Goal: Task Accomplishment & Management: Manage account settings

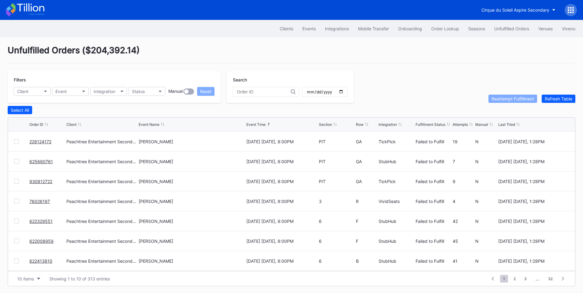
scroll to position [60, 0]
click at [514, 281] on span "2" at bounding box center [515, 279] width 8 height 8
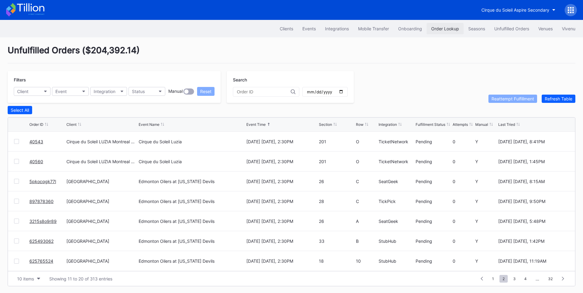
click at [439, 26] on div "Order Lookup" at bounding box center [445, 28] width 28 height 5
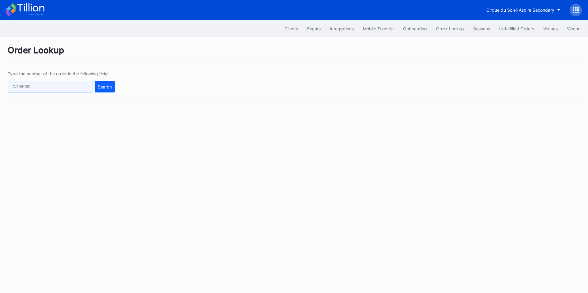
click at [80, 84] on input "text" at bounding box center [50, 87] width 85 height 12
paste input "624306837"
type input "624306837"
click at [103, 86] on div "Search" at bounding box center [105, 86] width 14 height 5
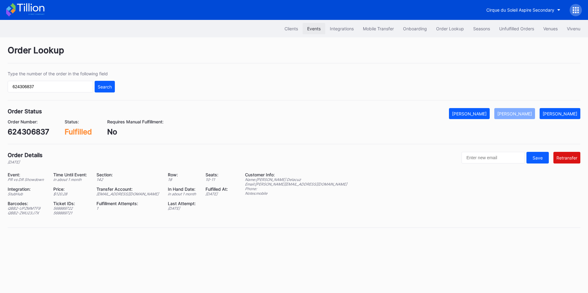
click at [314, 26] on div "Events" at bounding box center [313, 28] width 13 height 5
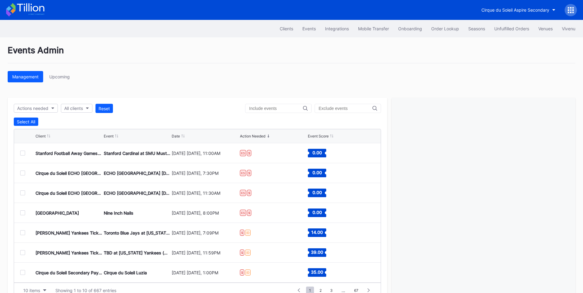
click at [22, 155] on div at bounding box center [22, 153] width 5 height 5
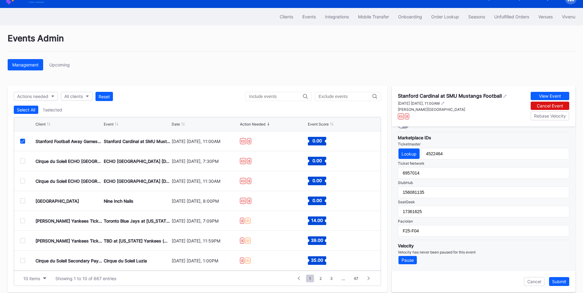
scroll to position [19, 0]
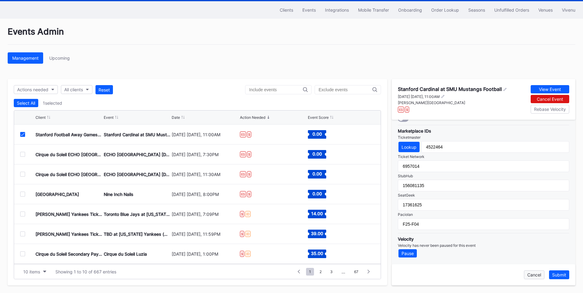
click at [536, 274] on div "Cancel" at bounding box center [535, 274] width 14 height 5
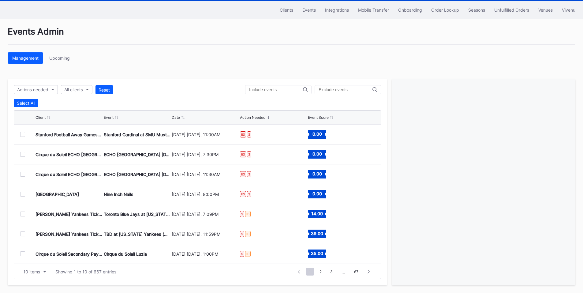
click at [24, 215] on div at bounding box center [22, 214] width 5 height 5
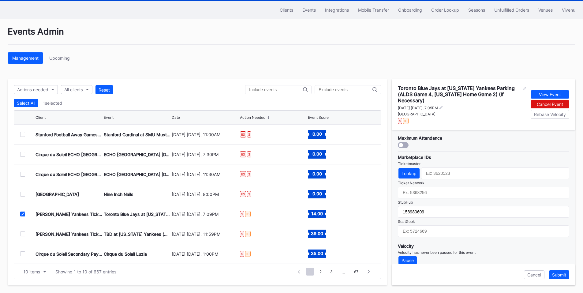
scroll to position [190, 0]
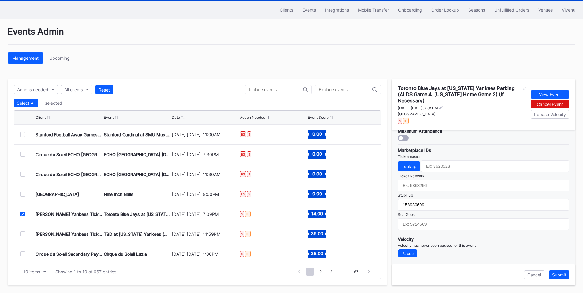
click at [23, 212] on icon at bounding box center [23, 213] width 4 height 3
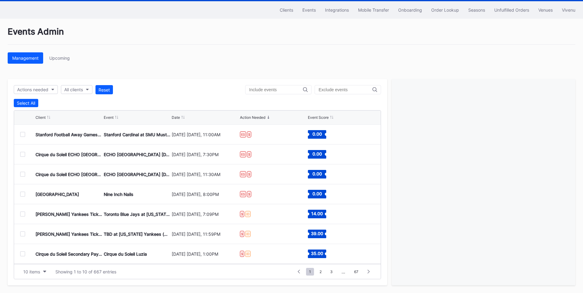
click at [344, 91] on input "text" at bounding box center [346, 89] width 54 height 5
type input "parking"
click at [34, 87] on div "Actions needed" at bounding box center [32, 89] width 31 height 5
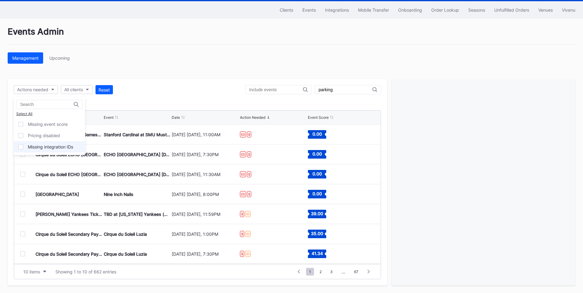
click at [44, 147] on div "Missing integration IDs" at bounding box center [50, 146] width 45 height 5
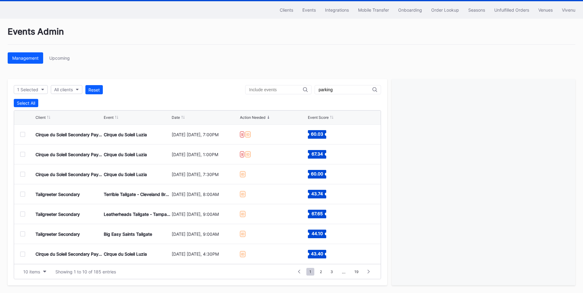
scroll to position [0, 0]
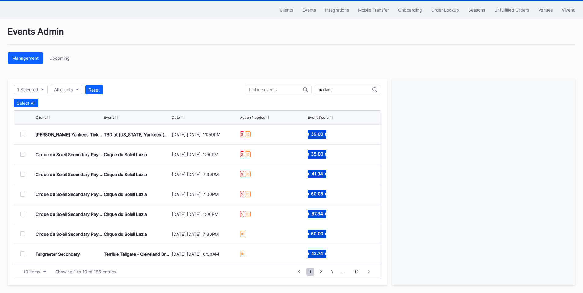
click at [21, 133] on div at bounding box center [22, 134] width 5 height 5
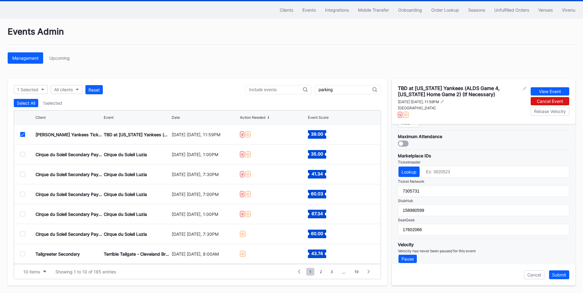
scroll to position [184, 0]
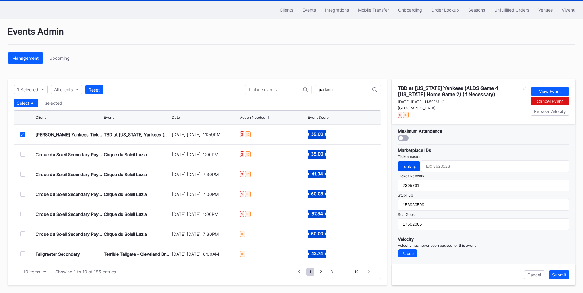
click at [412, 162] on button "Lookup" at bounding box center [409, 166] width 21 height 10
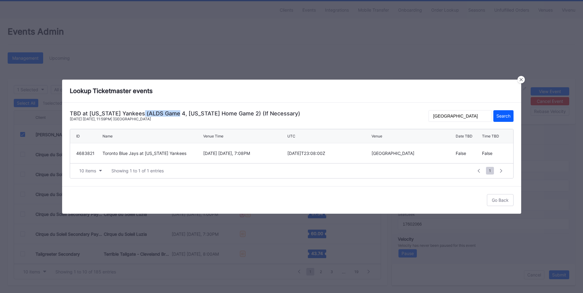
drag, startPoint x: 142, startPoint y: 115, endPoint x: 176, endPoint y: 112, distance: 34.4
click at [176, 112] on div "TBD at New York Yankees (ALDS Game 4, New York Home Game 2) (If Necessary)" at bounding box center [185, 113] width 231 height 6
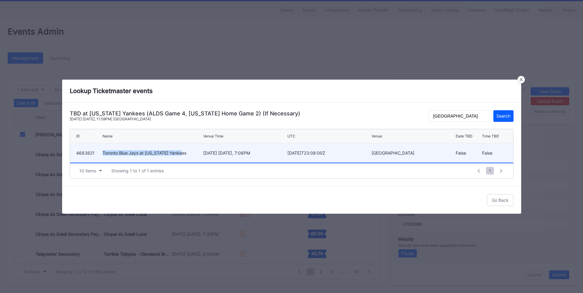
drag, startPoint x: 188, startPoint y: 154, endPoint x: 103, endPoint y: 155, distance: 84.2
click at [103, 155] on div "Toronto Blue Jays at New York Yankees" at bounding box center [152, 152] width 99 height 5
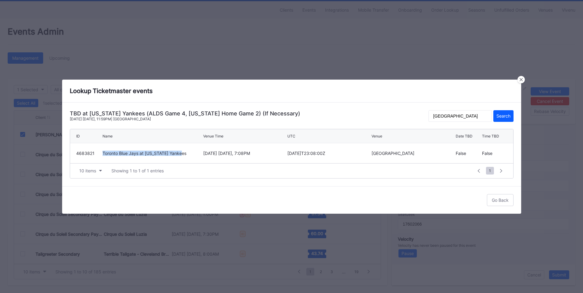
type input "4683821"
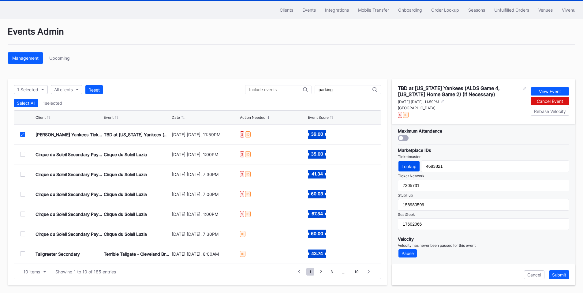
click at [414, 165] on div "Lookup" at bounding box center [409, 166] width 15 height 5
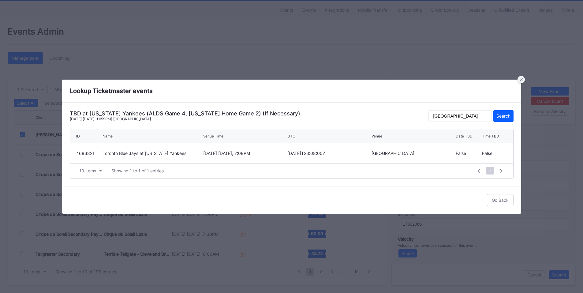
click at [522, 80] on icon at bounding box center [521, 79] width 3 height 3
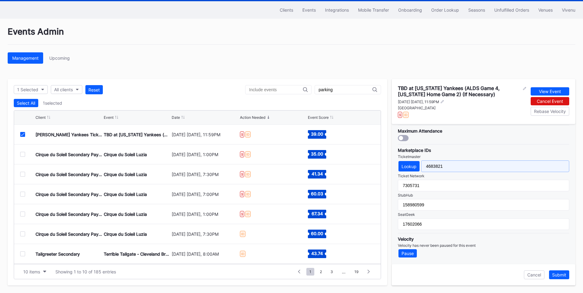
drag, startPoint x: 449, startPoint y: 165, endPoint x: 375, endPoint y: 164, distance: 74.1
click at [375, 164] on div "1 Selected All clients Reset parking Select All 1 selected Client Event Date Ac…" at bounding box center [292, 182] width 568 height 206
click at [408, 166] on div "Lookup" at bounding box center [409, 166] width 15 height 5
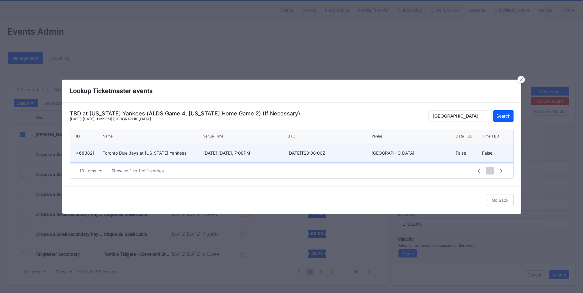
click at [248, 152] on div "October 8 Wednesday, 7:08PM" at bounding box center [244, 152] width 83 height 5
type input "4683821"
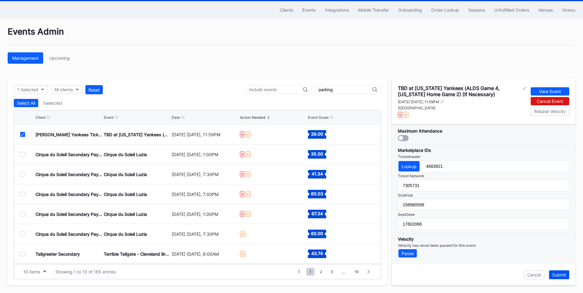
click at [553, 273] on div "Submit" at bounding box center [559, 274] width 14 height 5
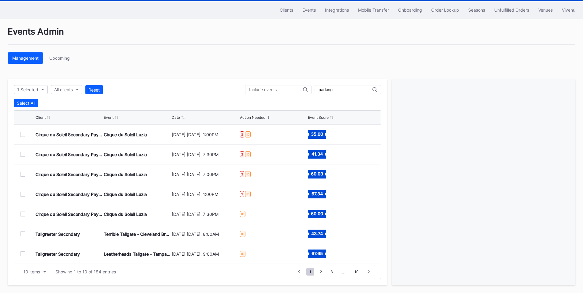
click at [23, 136] on div at bounding box center [22, 134] width 5 height 5
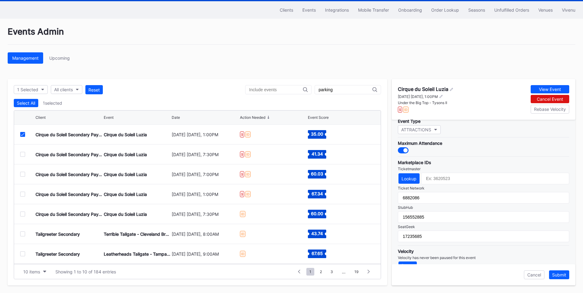
scroll to position [179, 0]
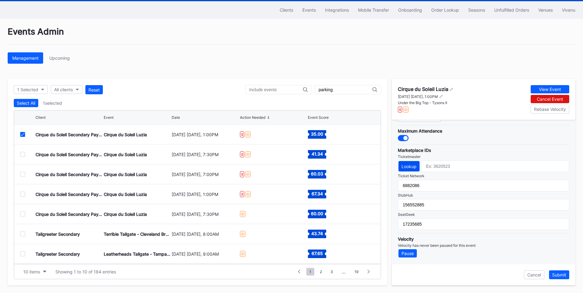
click at [411, 170] on button "Lookup" at bounding box center [409, 166] width 21 height 10
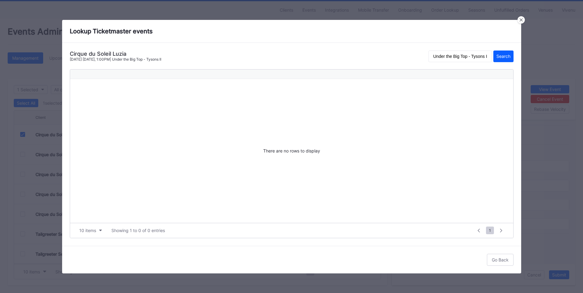
click at [121, 56] on div "Cirque du Soleil Luzia" at bounding box center [116, 54] width 92 height 6
copy div "Luzia"
click at [467, 55] on input "Under the Big Top - Tysons II" at bounding box center [460, 57] width 63 height 12
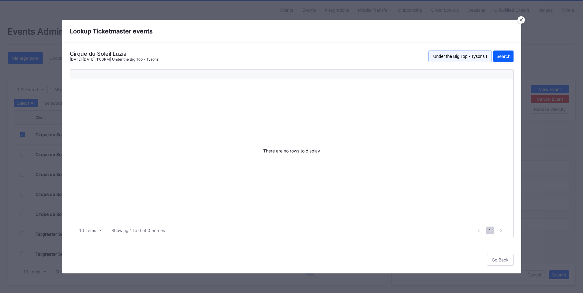
click at [467, 55] on input "Under the Big Top - Tysons II" at bounding box center [460, 57] width 63 height 12
paste input "Luzia"
type input "Luzia"
click at [502, 54] on div "Search" at bounding box center [504, 56] width 14 height 5
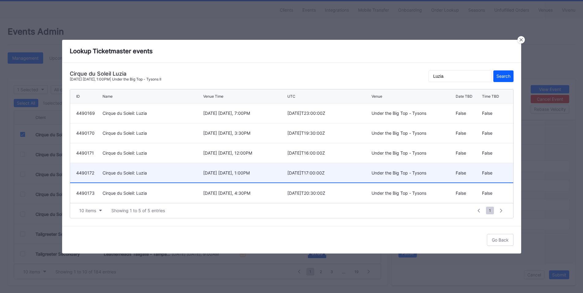
click at [253, 173] on div "October 12 Sunday, 1:00PM" at bounding box center [244, 172] width 83 height 5
type input "4490172"
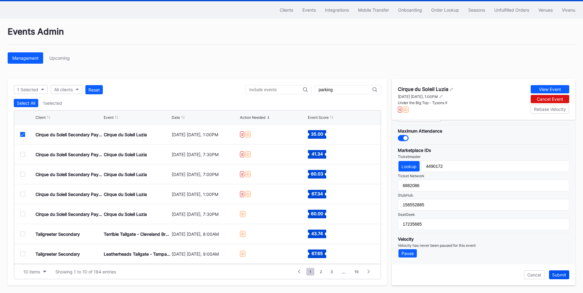
click at [558, 275] on div "Submit" at bounding box center [559, 274] width 14 height 5
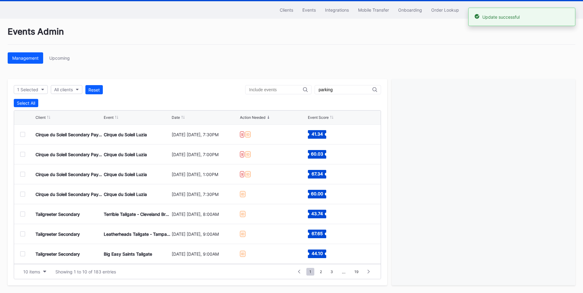
click at [25, 135] on div at bounding box center [27, 134] width 15 height 5
click at [22, 135] on div at bounding box center [22, 134] width 5 height 5
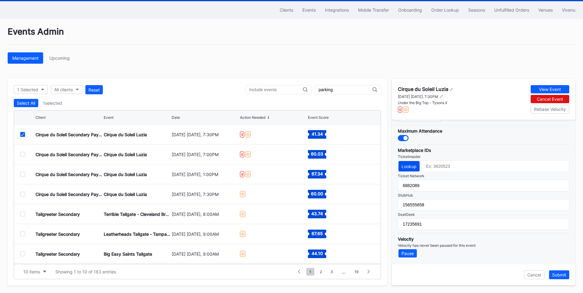
click at [408, 166] on div "Lookup" at bounding box center [409, 166] width 15 height 5
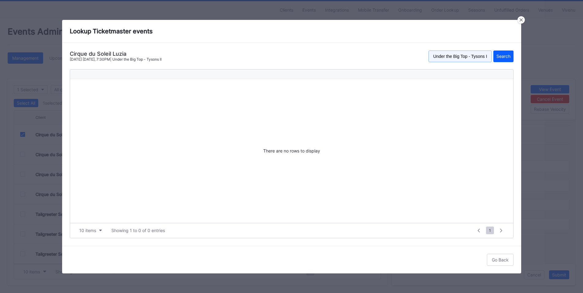
click at [455, 56] on input "Under the Big Top - Tysons II" at bounding box center [460, 57] width 63 height 12
paste input "Luzia"
type input "Luzia"
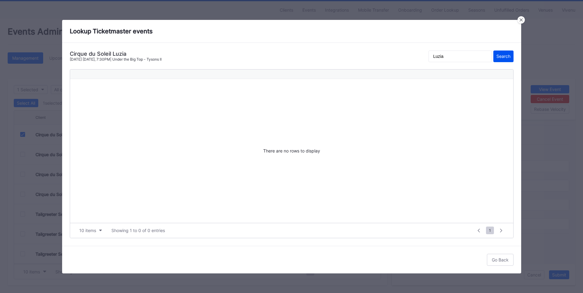
click at [502, 56] on div "Search" at bounding box center [504, 56] width 14 height 5
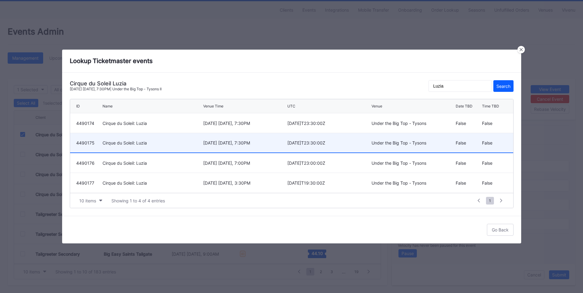
click at [244, 142] on div "October 16 Thursday, 7:30PM" at bounding box center [244, 142] width 83 height 5
type input "4490175"
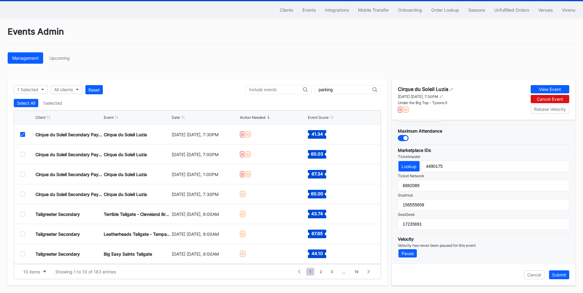
click at [559, 275] on div "Submit" at bounding box center [559, 274] width 14 height 5
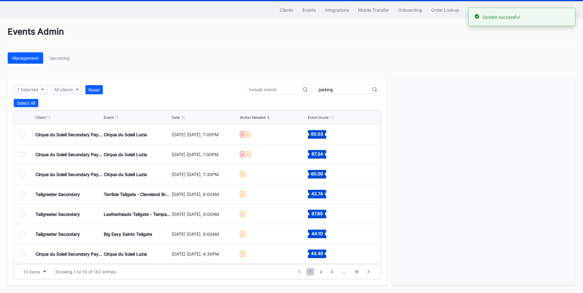
click at [21, 137] on div at bounding box center [22, 134] width 5 height 5
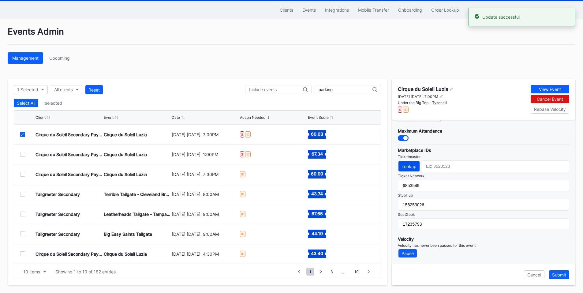
click at [411, 167] on div "Lookup" at bounding box center [409, 166] width 15 height 5
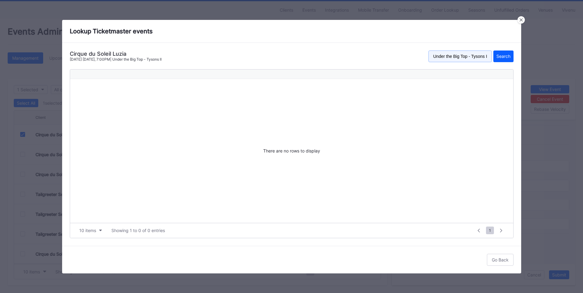
click at [460, 55] on input "Under the Big Top - Tysons II" at bounding box center [460, 57] width 63 height 12
paste input "Luzia"
type input "Luzia"
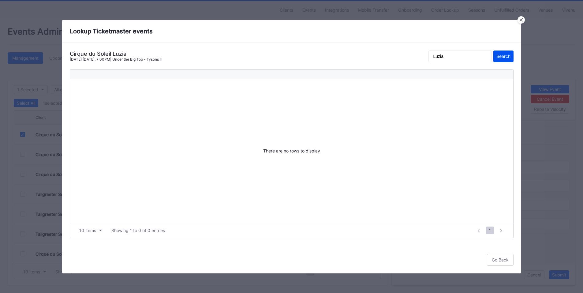
click at [506, 52] on button "Search" at bounding box center [504, 57] width 20 height 12
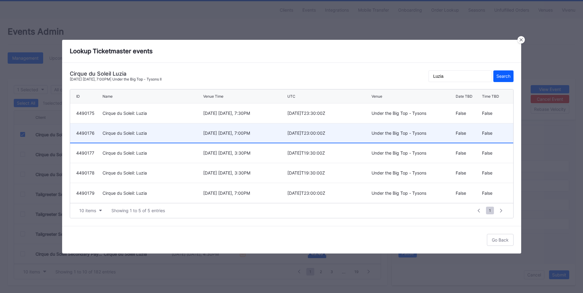
click at [230, 131] on div "October 17 Friday, 7:00PM" at bounding box center [244, 132] width 83 height 5
type input "4490176"
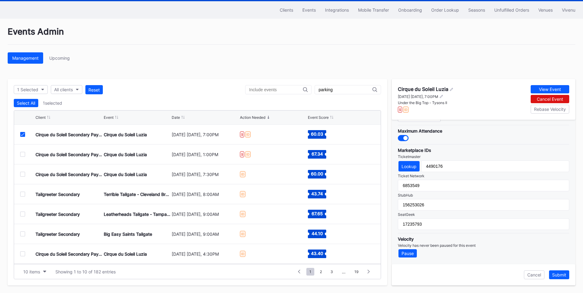
click at [555, 273] on div "Submit" at bounding box center [559, 274] width 14 height 5
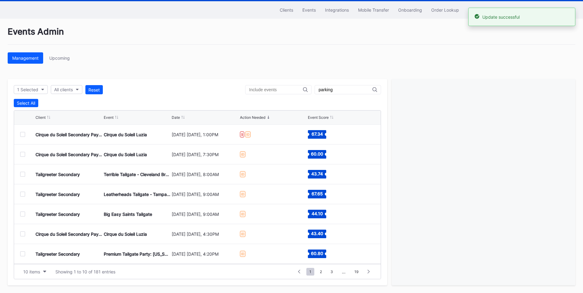
click at [22, 136] on div at bounding box center [22, 134] width 5 height 5
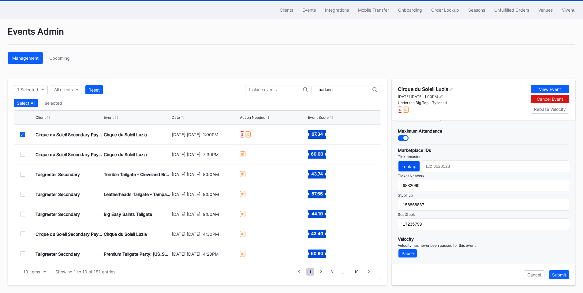
click at [407, 167] on div "Lookup" at bounding box center [409, 166] width 15 height 5
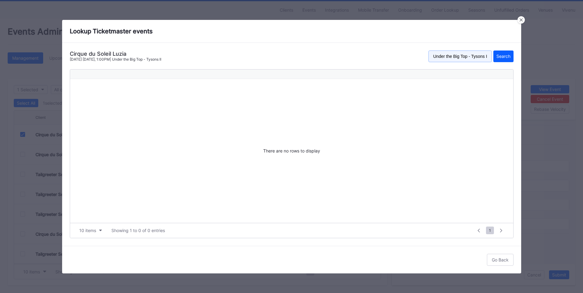
click at [459, 58] on input "Under the Big Top - Tysons II" at bounding box center [460, 57] width 63 height 12
paste input "Luzia"
type input "Luzia"
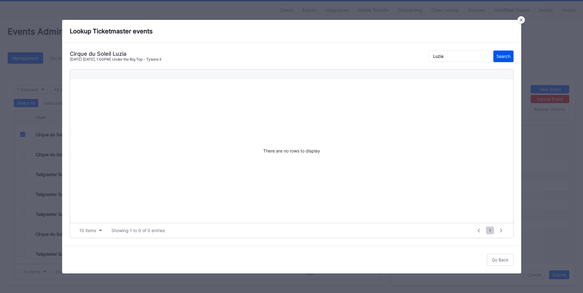
click at [495, 54] on button "Search" at bounding box center [504, 57] width 20 height 12
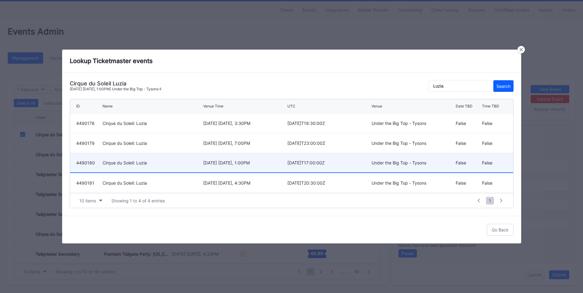
click at [232, 168] on div "October 19 Sunday, 1:00PM" at bounding box center [244, 162] width 83 height 19
type input "4490180"
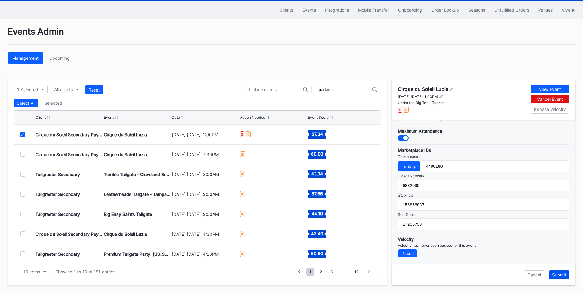
click at [556, 273] on div "Submit" at bounding box center [559, 274] width 14 height 5
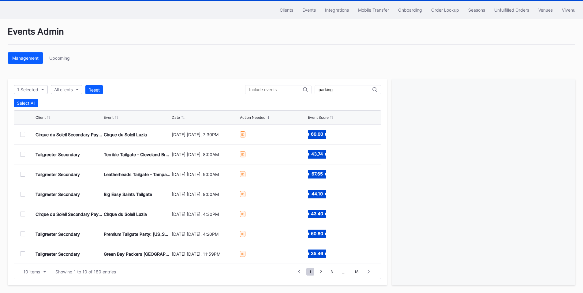
click at [24, 134] on div at bounding box center [22, 134] width 5 height 5
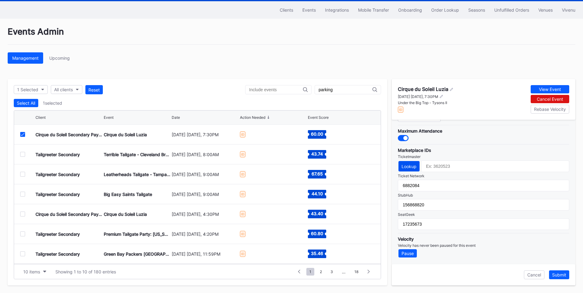
click at [407, 164] on div "Lookup" at bounding box center [409, 166] width 15 height 5
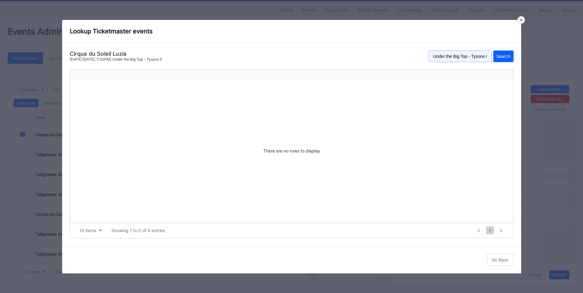
click at [465, 58] on input "Under the Big Top - Tysons II" at bounding box center [460, 57] width 63 height 12
paste input "Luzia"
type input "Luzia"
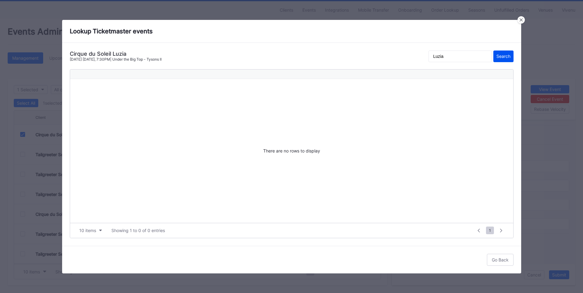
click at [505, 56] on div "Search" at bounding box center [504, 56] width 14 height 5
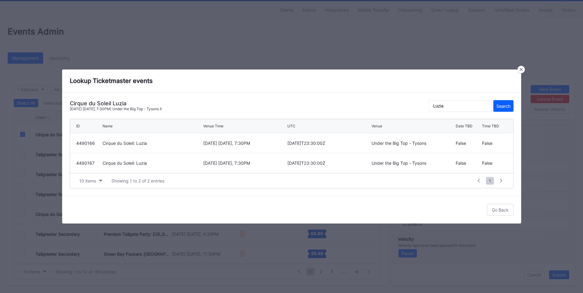
drag, startPoint x: 223, startPoint y: 141, endPoint x: 227, endPoint y: 142, distance: 4.4
click at [223, 141] on div "October 8 Wednesday, 7:30PM" at bounding box center [244, 143] width 83 height 5
type input "4490166"
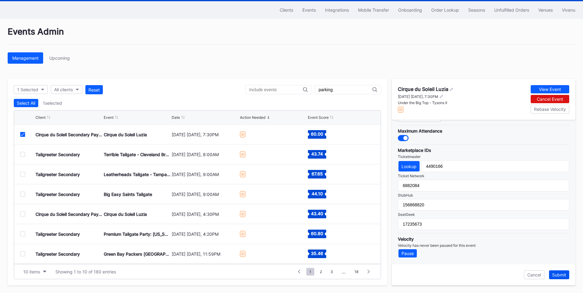
click at [558, 274] on div "Submit" at bounding box center [559, 274] width 14 height 5
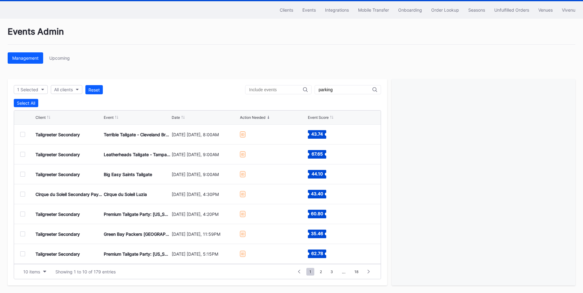
click at [277, 88] on input "text" at bounding box center [276, 89] width 54 height 5
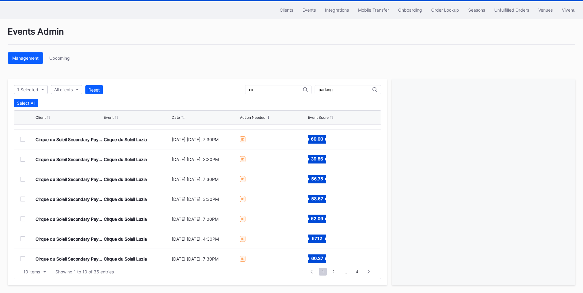
scroll to position [0, 0]
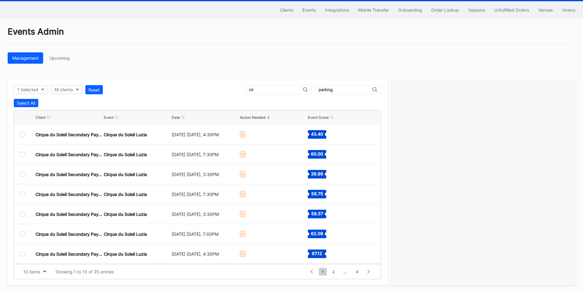
type input "cir"
click at [22, 134] on div at bounding box center [22, 134] width 5 height 5
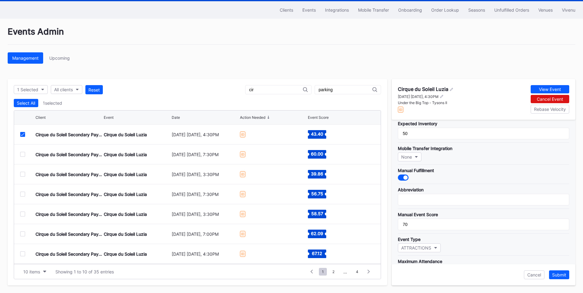
scroll to position [179, 0]
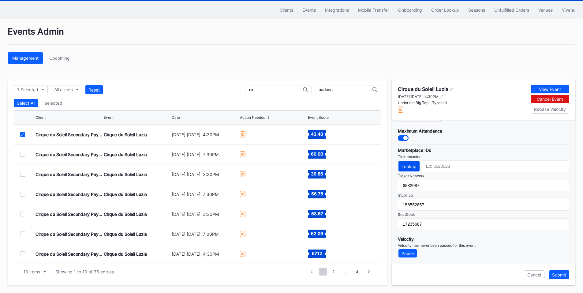
click at [405, 168] on div "Lookup" at bounding box center [409, 166] width 15 height 5
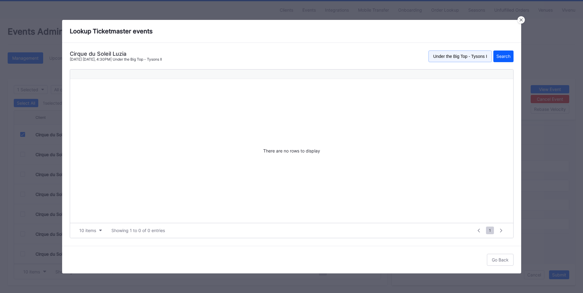
click at [452, 59] on input "Under the Big Top - Tysons II" at bounding box center [460, 57] width 63 height 12
paste input "Luzia"
type input "Luzia"
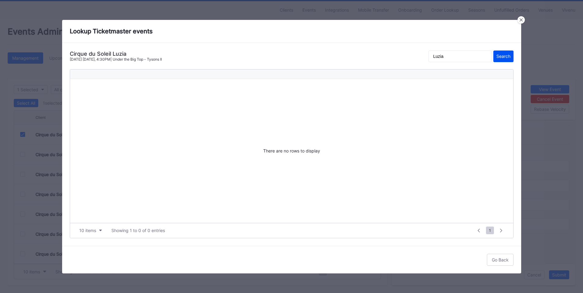
click at [499, 54] on div "Search" at bounding box center [504, 56] width 14 height 5
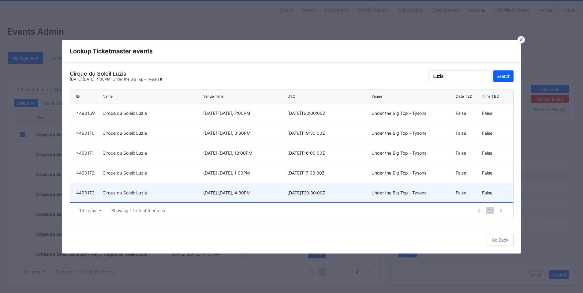
click at [162, 190] on div "Cirque du Soleil: Luzia" at bounding box center [152, 192] width 99 height 19
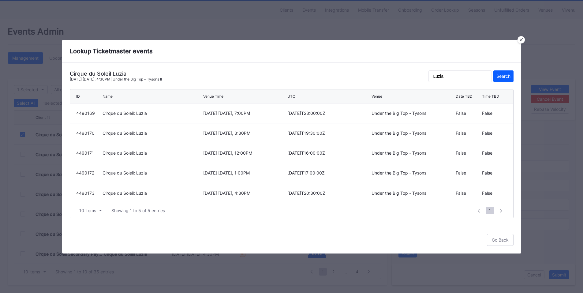
type input "4490173"
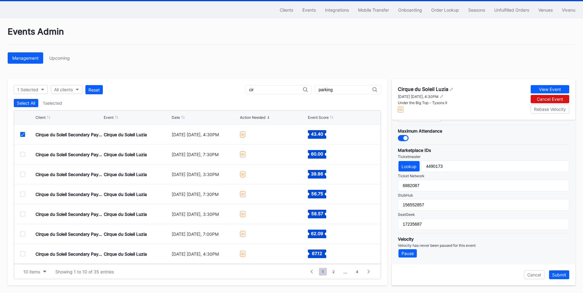
click at [562, 274] on div "Submit" at bounding box center [559, 274] width 14 height 5
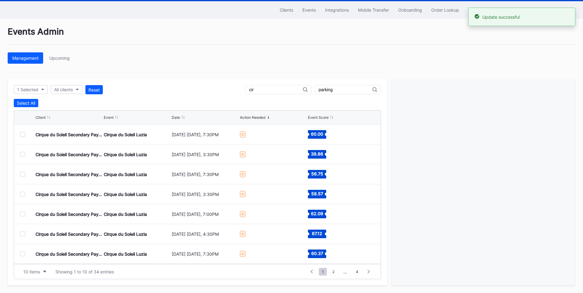
click at [24, 132] on div at bounding box center [22, 134] width 5 height 5
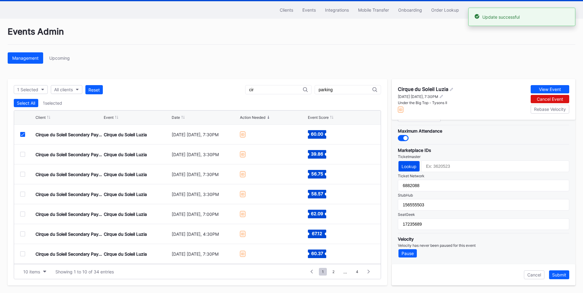
click at [412, 167] on div "Lookup" at bounding box center [409, 166] width 15 height 5
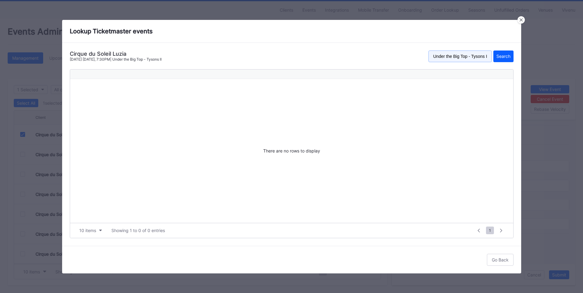
click at [467, 59] on input "Under the Big Top - Tysons II" at bounding box center [460, 57] width 63 height 12
paste input "Luzia"
type input "Luzia"
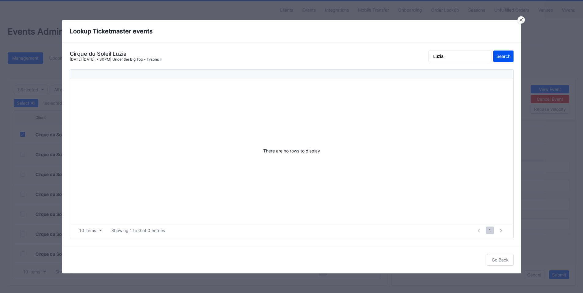
click at [503, 54] on div "Search" at bounding box center [504, 56] width 14 height 5
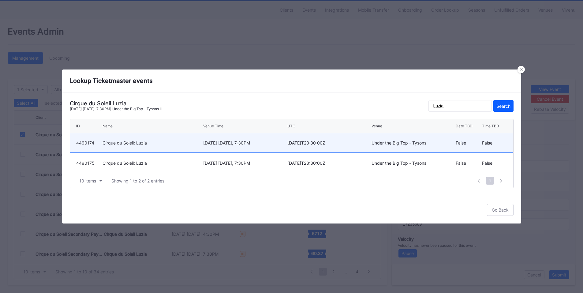
click at [246, 142] on div "October 15 Wednesday, 7:30PM" at bounding box center [244, 142] width 83 height 5
type input "4490174"
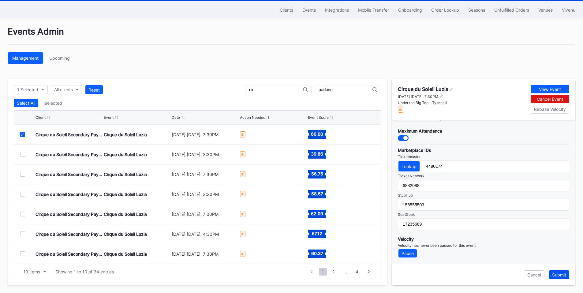
click at [568, 277] on button "Submit" at bounding box center [559, 274] width 20 height 9
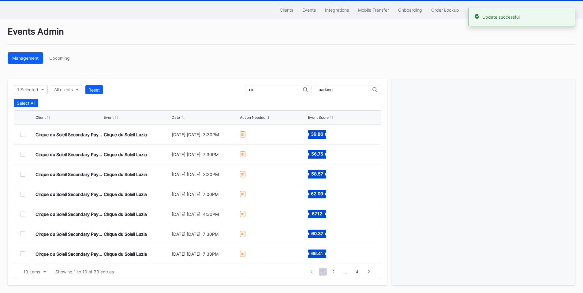
click at [21, 133] on div at bounding box center [22, 134] width 5 height 5
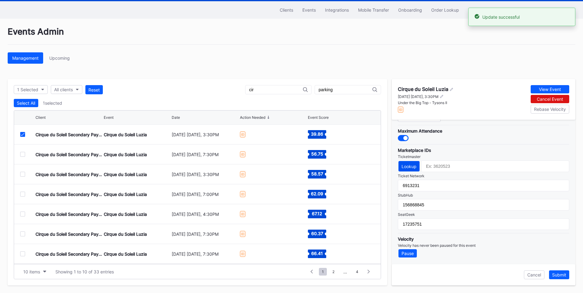
click at [406, 163] on button "Lookup" at bounding box center [409, 166] width 21 height 10
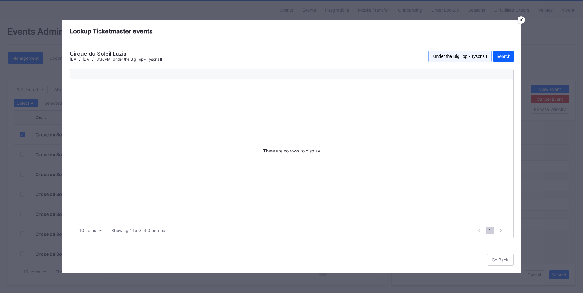
click at [467, 57] on input "Under the Big Top - Tysons II" at bounding box center [460, 57] width 63 height 12
paste input "Luzia"
type input "Luzia"
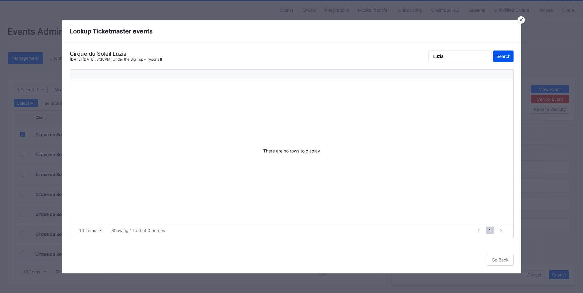
click at [498, 56] on div "Search" at bounding box center [504, 56] width 14 height 5
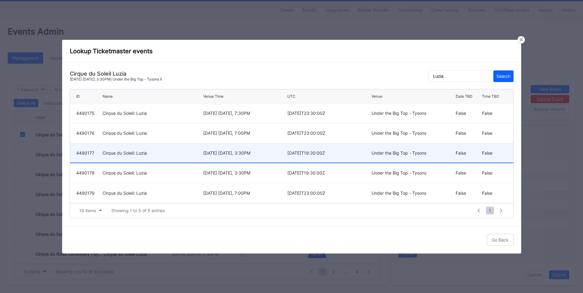
click at [244, 152] on div "October 17 Friday, 3:30PM" at bounding box center [244, 152] width 83 height 5
type input "4490177"
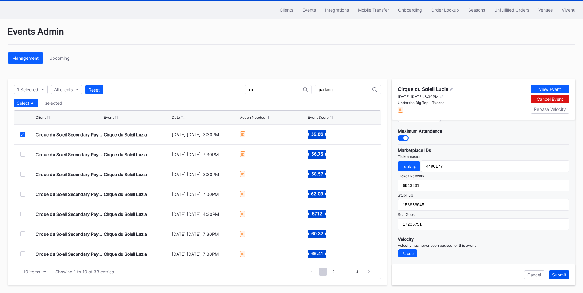
click at [557, 272] on div "Submit" at bounding box center [559, 274] width 14 height 5
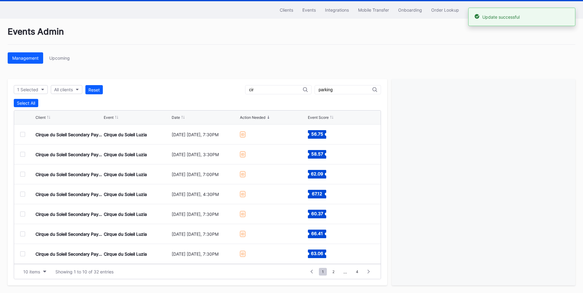
click at [20, 136] on div at bounding box center [22, 134] width 5 height 5
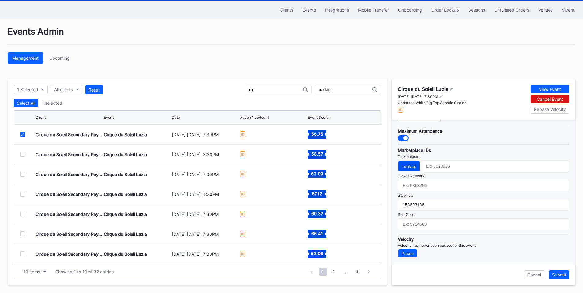
click at [403, 165] on div "Lookup" at bounding box center [409, 166] width 15 height 5
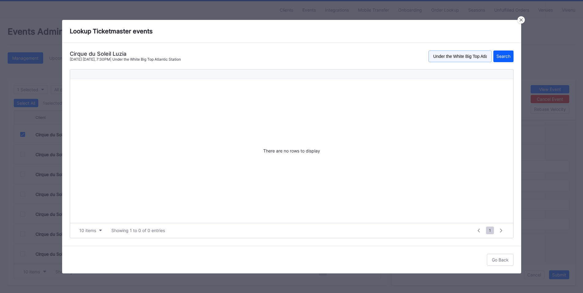
click at [464, 57] on input "Under the White Big Top Atlantic Station" at bounding box center [460, 57] width 63 height 12
paste input "Luzia"
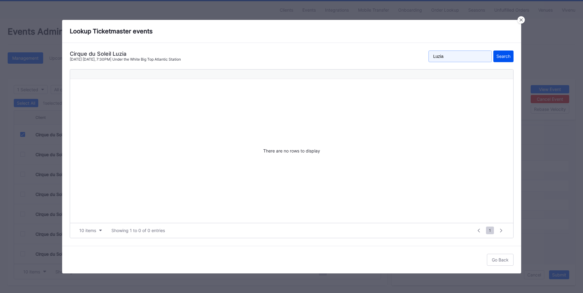
type input "Luzia"
click at [503, 54] on div "Search" at bounding box center [504, 56] width 14 height 5
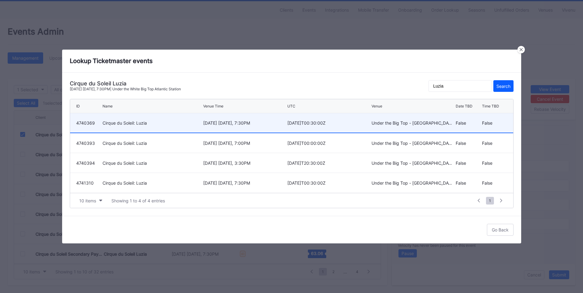
click at [246, 123] on div "November 7 Friday, 7:30PM" at bounding box center [244, 122] width 83 height 5
type input "4740369"
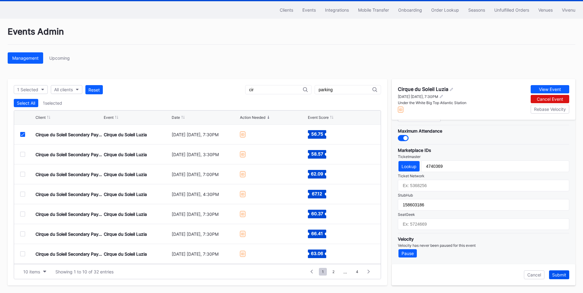
click at [558, 275] on div "Submit" at bounding box center [559, 274] width 14 height 5
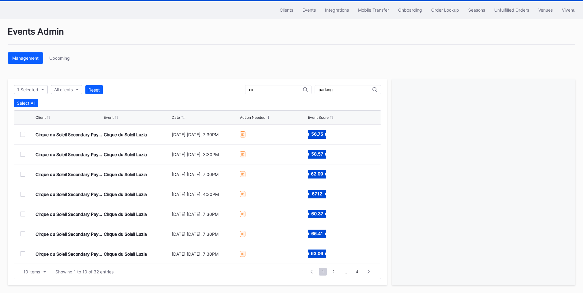
click at [274, 90] on input "cir" at bounding box center [276, 89] width 54 height 5
type input "c"
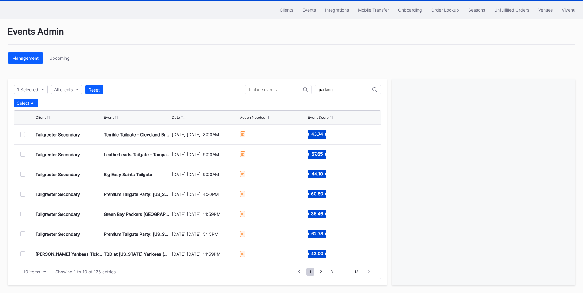
click at [352, 88] on input "parking" at bounding box center [346, 89] width 54 height 5
type input "parking"
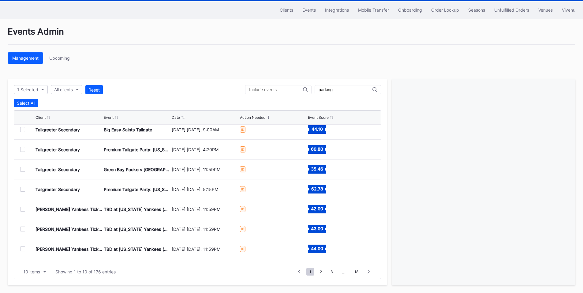
scroll to position [60, 0]
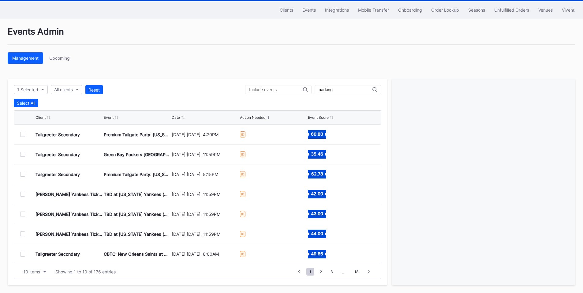
click at [21, 194] on div at bounding box center [22, 194] width 5 height 5
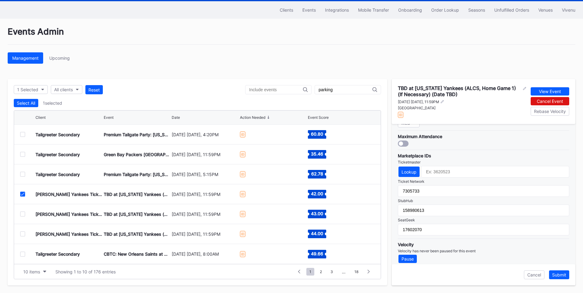
scroll to position [184, 0]
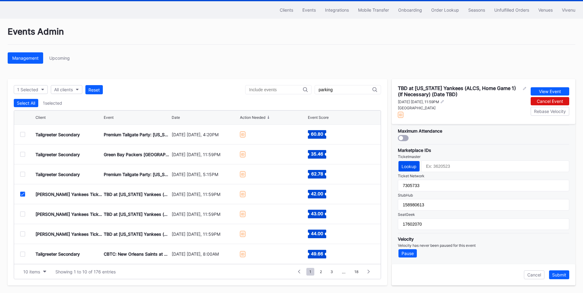
click at [408, 165] on div "Lookup" at bounding box center [409, 166] width 15 height 5
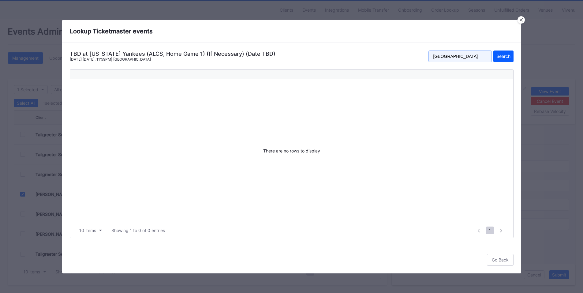
click at [470, 56] on input "Yankee Stadium" at bounding box center [460, 57] width 63 height 12
click at [523, 17] on div at bounding box center [521, 19] width 7 height 7
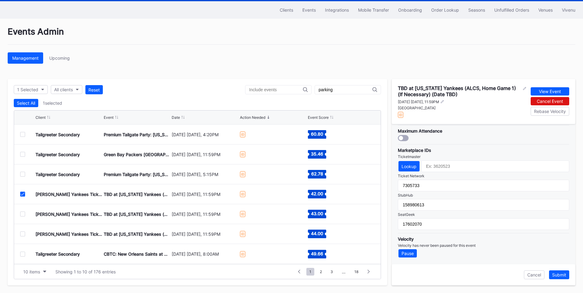
click at [24, 212] on div at bounding box center [22, 214] width 5 height 5
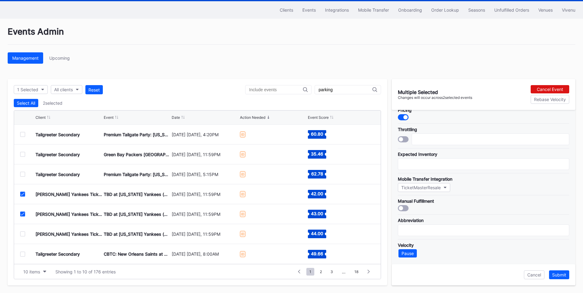
click at [23, 194] on icon at bounding box center [23, 194] width 4 height 3
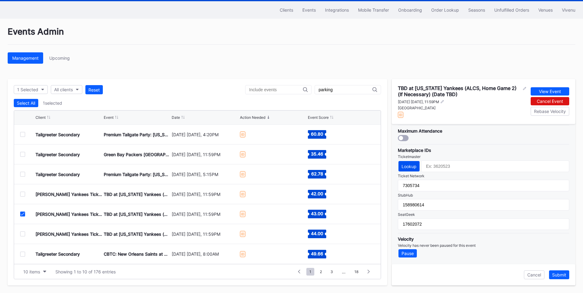
click at [409, 168] on div "Lookup" at bounding box center [409, 166] width 15 height 5
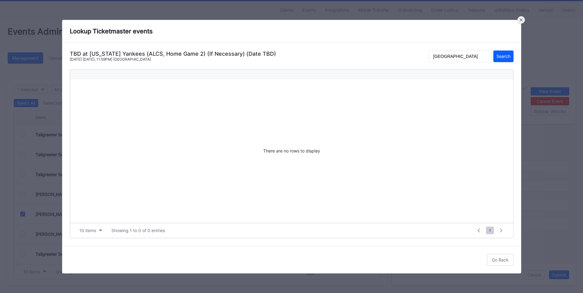
click at [521, 20] on icon at bounding box center [521, 19] width 3 height 3
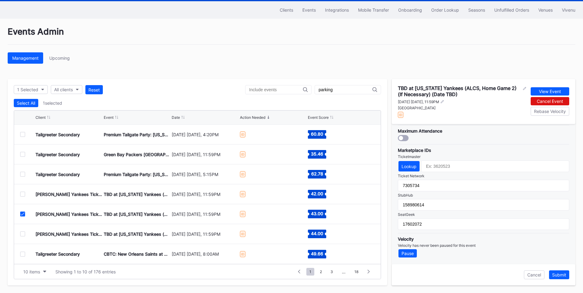
click at [22, 212] on icon at bounding box center [23, 213] width 4 height 3
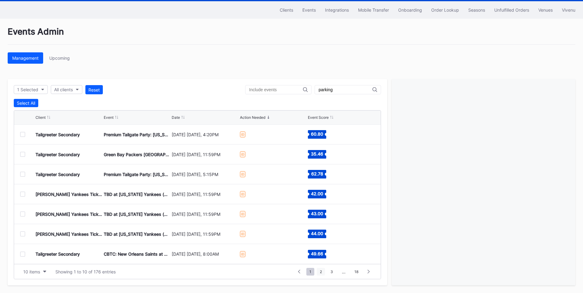
click at [321, 269] on span "2" at bounding box center [321, 272] width 8 height 8
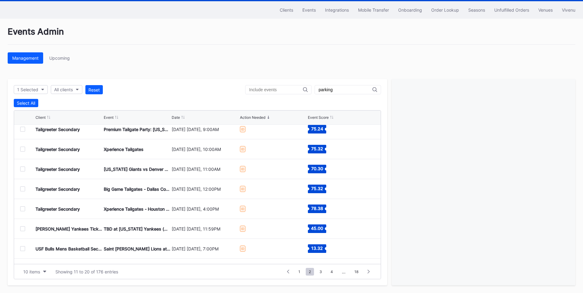
scroll to position [60, 0]
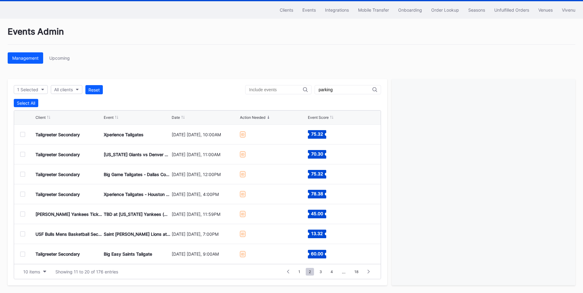
click at [23, 235] on div at bounding box center [22, 233] width 5 height 5
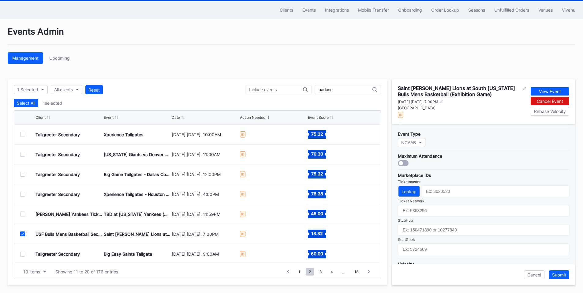
scroll to position [184, 0]
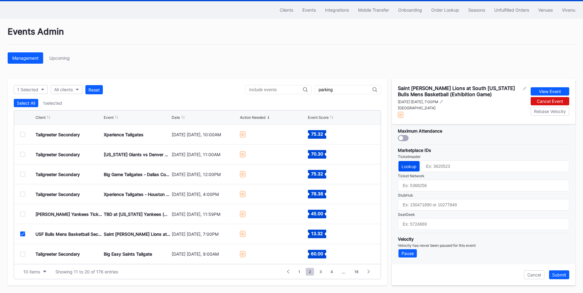
click at [415, 166] on div "Lookup" at bounding box center [409, 166] width 15 height 5
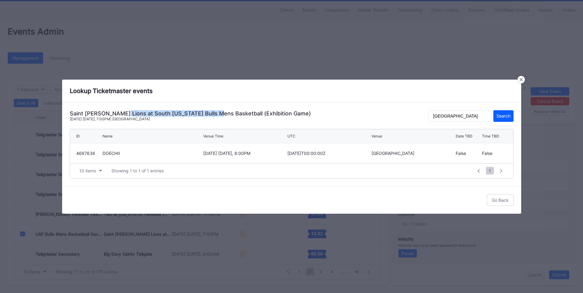
drag, startPoint x: 118, startPoint y: 114, endPoint x: 211, endPoint y: 113, distance: 92.5
click at [211, 113] on div "Saint Leo Lions at South Florida Bulls Mens Basketball (Exhibition Game)" at bounding box center [190, 113] width 241 height 6
copy div "South Florida Bulls Mens Basketbal"
click at [474, 115] on input "Yuengling Center" at bounding box center [460, 116] width 63 height 12
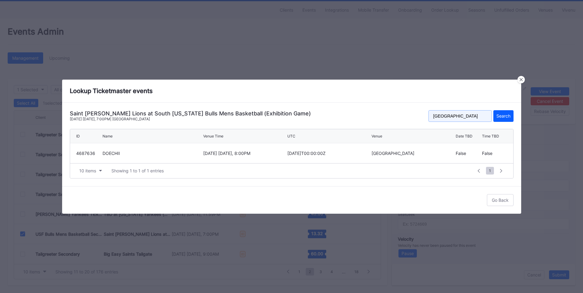
click at [474, 115] on input "Yuengling Center" at bounding box center [460, 116] width 63 height 12
paste input "South Florida Bulls Mens Basketbal"
type input "South Florida Bulls Mens Basketball"
click at [509, 117] on div "Search" at bounding box center [504, 115] width 14 height 5
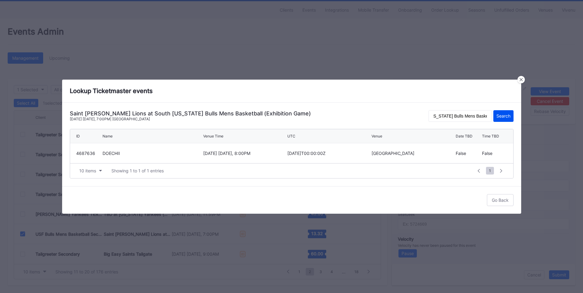
scroll to position [0, 0]
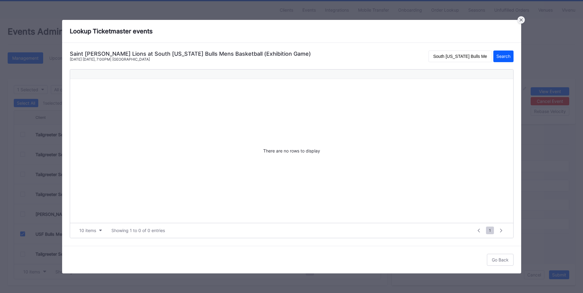
click at [521, 21] on icon at bounding box center [521, 19] width 3 height 3
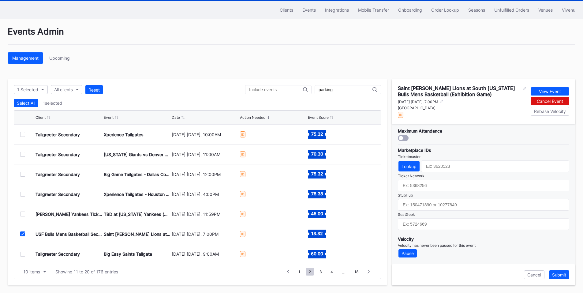
click at [25, 232] on div at bounding box center [27, 233] width 15 height 5
click at [24, 233] on icon at bounding box center [23, 233] width 4 height 3
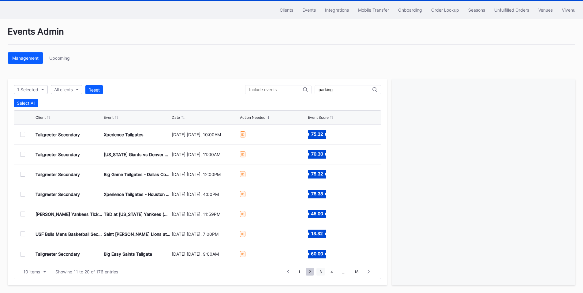
click at [322, 270] on span "3" at bounding box center [321, 272] width 9 height 8
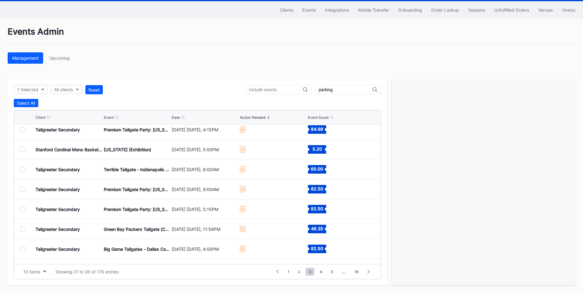
scroll to position [60, 0]
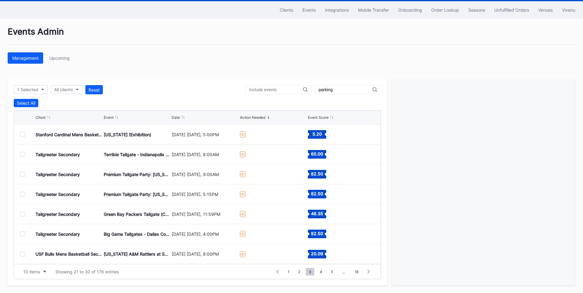
click at [24, 254] on div at bounding box center [22, 254] width 5 height 5
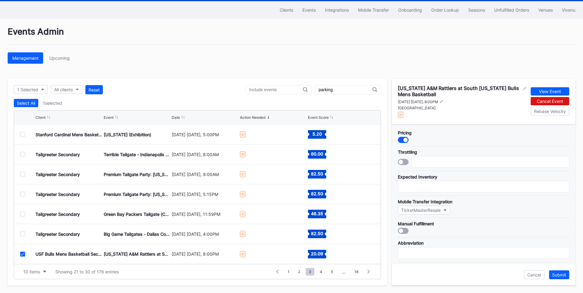
scroll to position [184, 0]
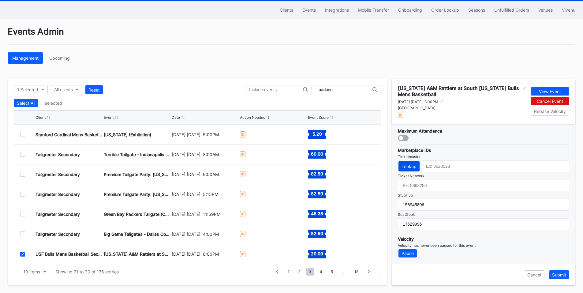
click at [415, 167] on div "Lookup" at bounding box center [409, 166] width 15 height 5
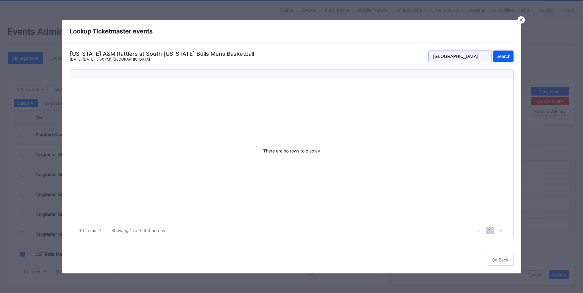
click at [484, 57] on input "Yuengling Center" at bounding box center [460, 57] width 63 height 12
click at [522, 21] on icon at bounding box center [521, 19] width 3 height 3
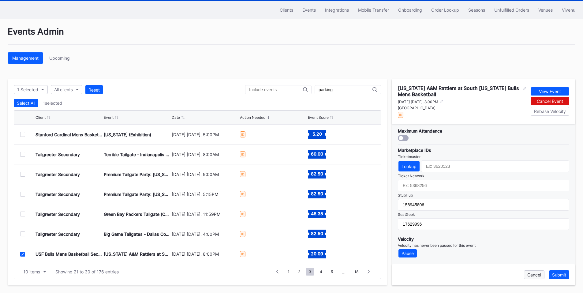
click at [532, 272] on button "Cancel" at bounding box center [534, 274] width 21 height 9
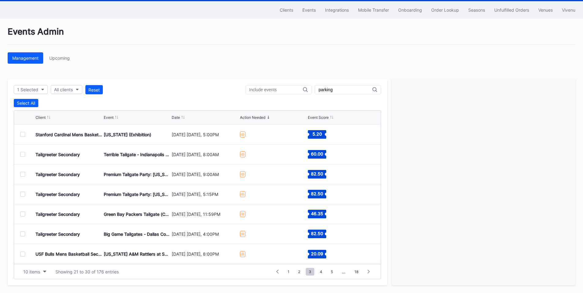
scroll to position [0, 0]
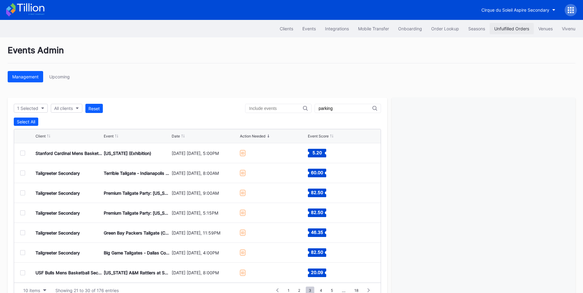
click at [509, 28] on div "Unfulfilled Orders" at bounding box center [511, 28] width 35 height 5
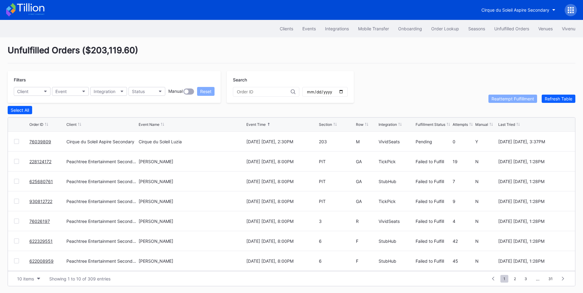
click at [34, 140] on link "76039809" at bounding box center [40, 141] width 22 height 5
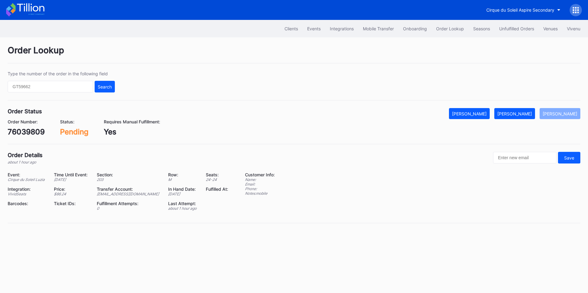
click at [28, 130] on div "76039809" at bounding box center [26, 131] width 37 height 9
copy div "76039809"
drag, startPoint x: 524, startPoint y: 111, endPoint x: 511, endPoint y: 96, distance: 19.5
click at [524, 111] on div "[PERSON_NAME]" at bounding box center [514, 113] width 35 height 5
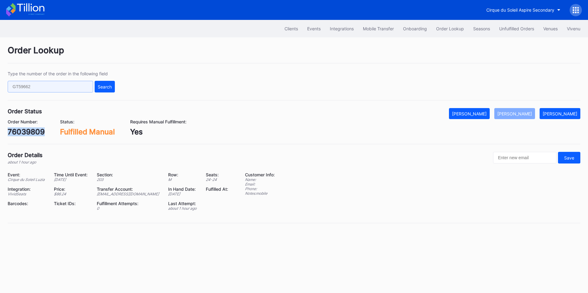
click at [68, 88] on input "text" at bounding box center [50, 87] width 85 height 12
paste input "rm96c33pp6v"
type input "rm96c33pp6v"
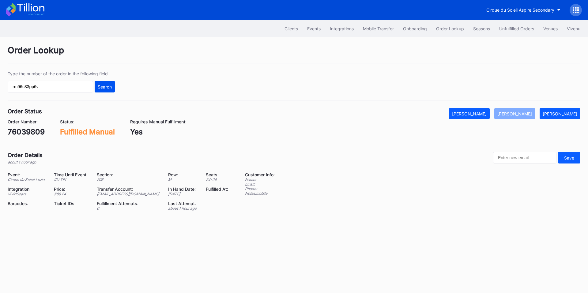
click at [101, 86] on div "Search" at bounding box center [105, 86] width 14 height 5
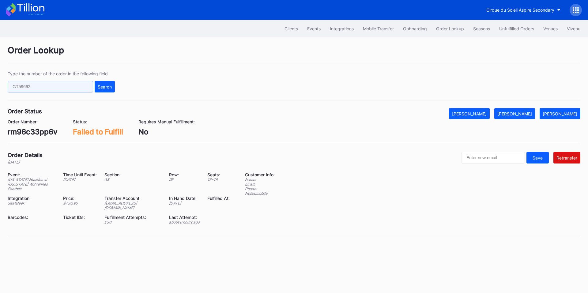
click at [76, 86] on input "text" at bounding box center [50, 87] width 85 height 12
paste input "50885152"
type input "50885152"
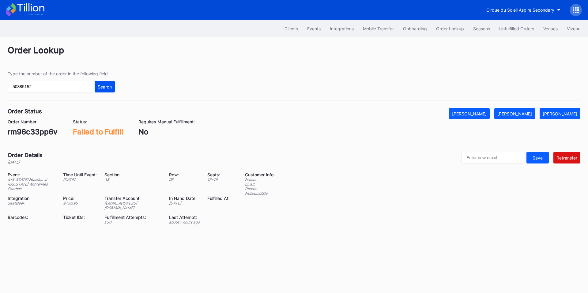
click at [109, 87] on div "Search" at bounding box center [105, 86] width 14 height 5
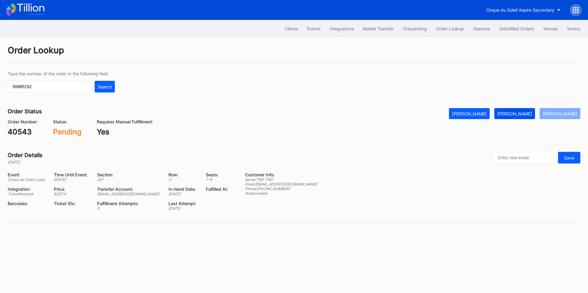
click at [511, 114] on button "[PERSON_NAME]" at bounding box center [514, 113] width 41 height 11
